Goal: Find specific page/section: Find specific page/section

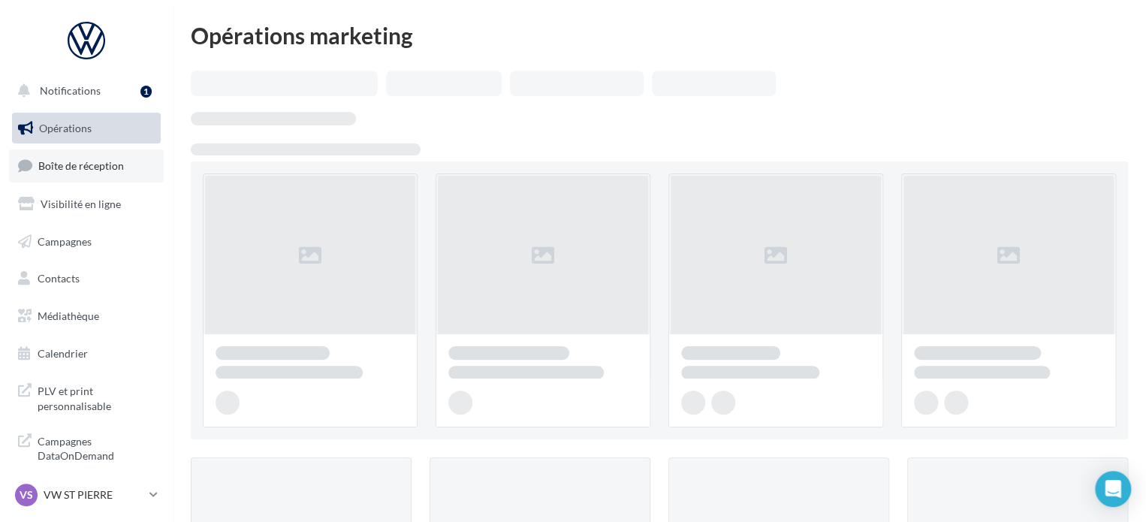
click at [83, 171] on span "Boîte de réception" at bounding box center [81, 165] width 86 height 13
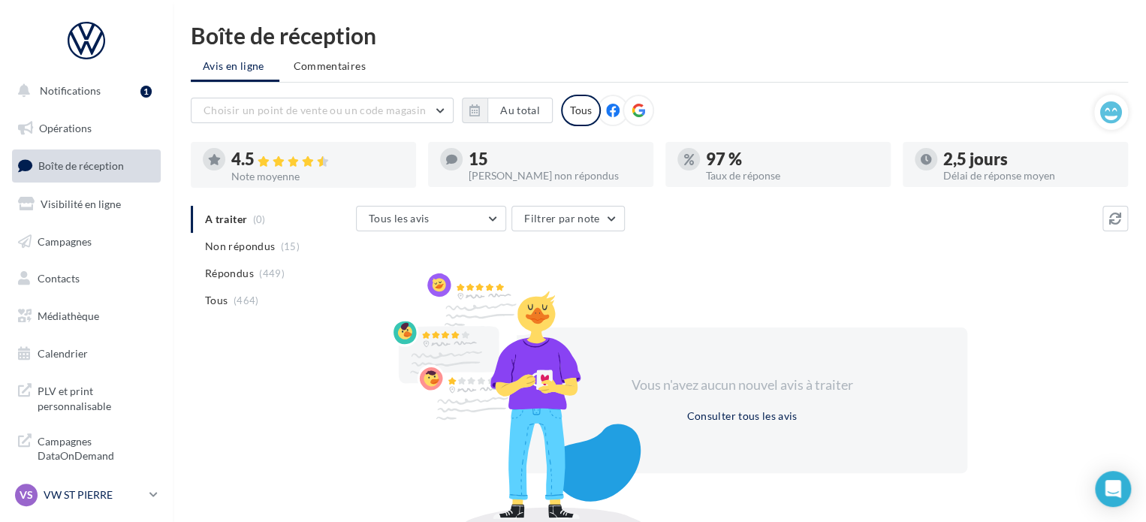
click at [150, 497] on icon at bounding box center [153, 494] width 8 height 13
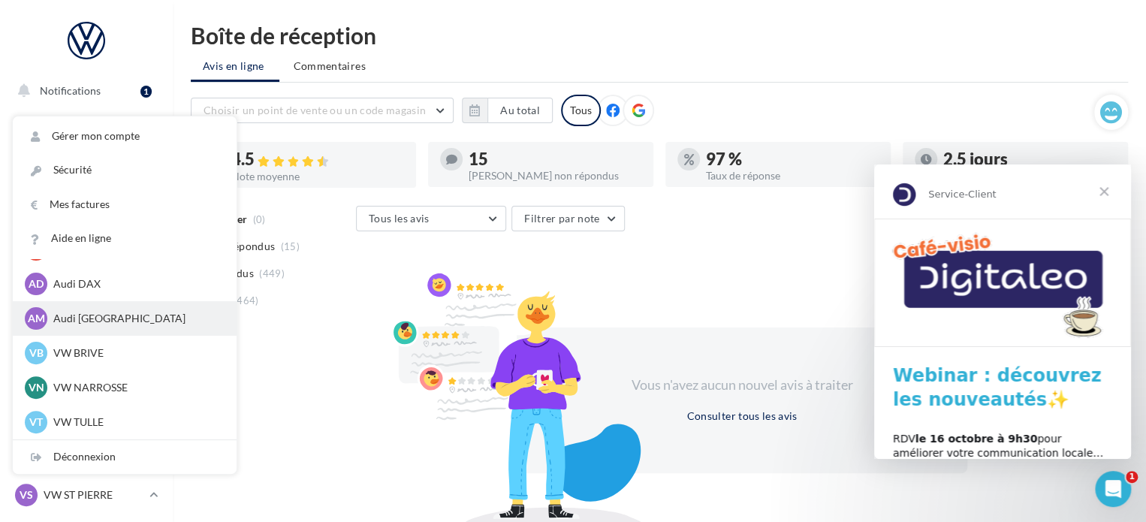
click at [108, 324] on p "Audi [GEOGRAPHIC_DATA]" at bounding box center [135, 318] width 165 height 15
